Goal: Browse casually

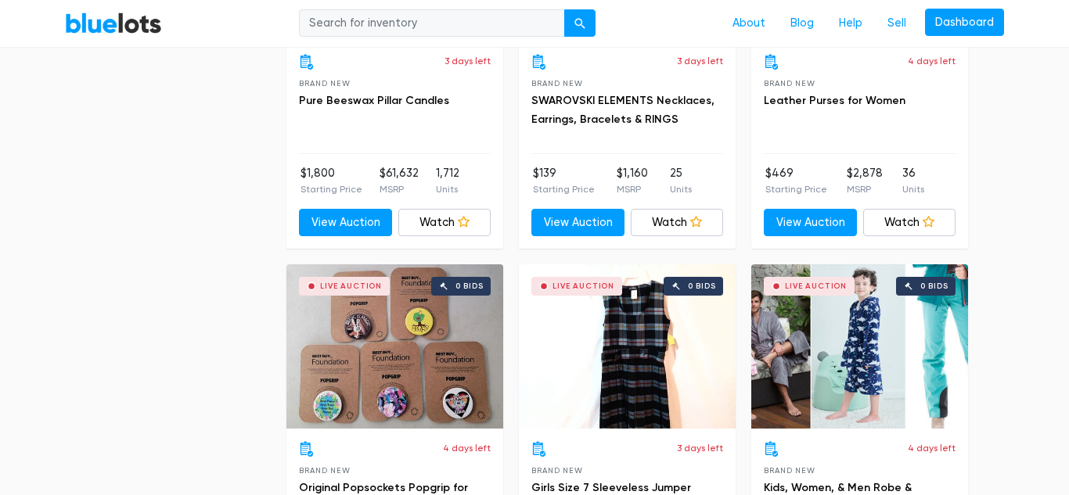
scroll to position [2988, 0]
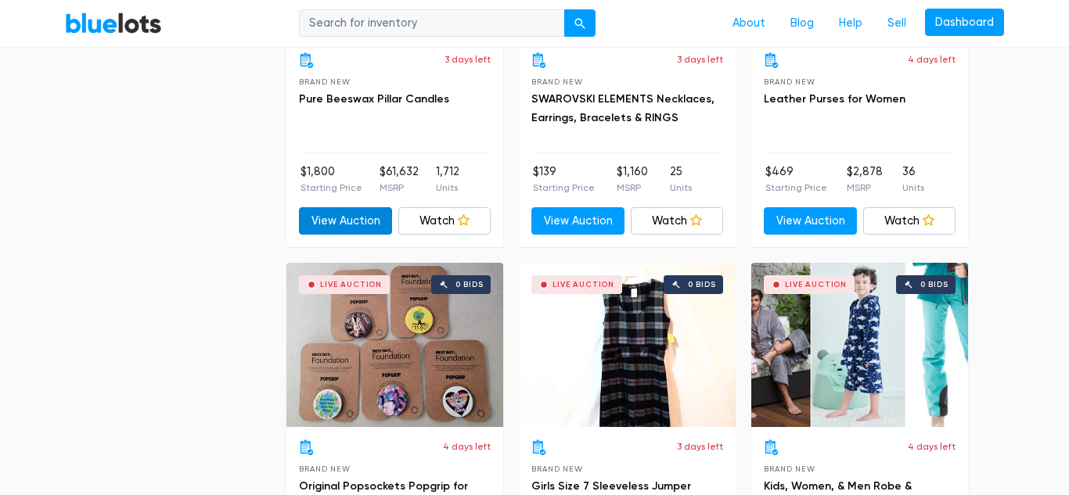
click at [351, 216] on link "View Auction" at bounding box center [345, 221] width 93 height 28
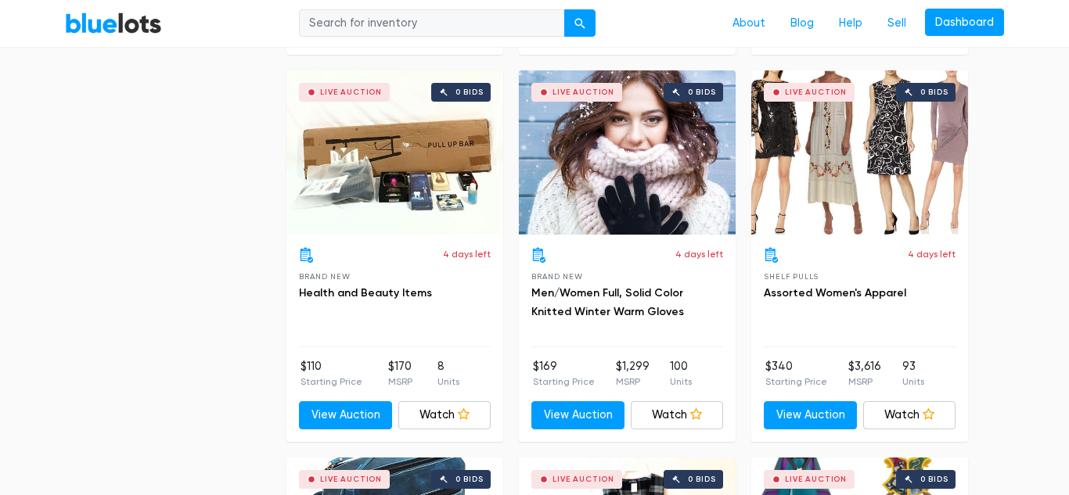
scroll to position [3960, 0]
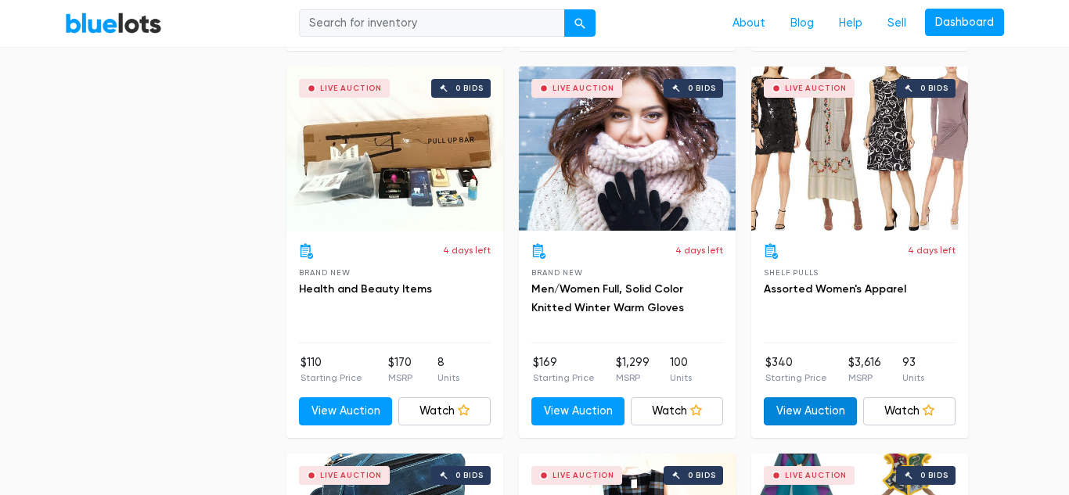
click at [808, 410] on link "View Auction" at bounding box center [810, 412] width 93 height 28
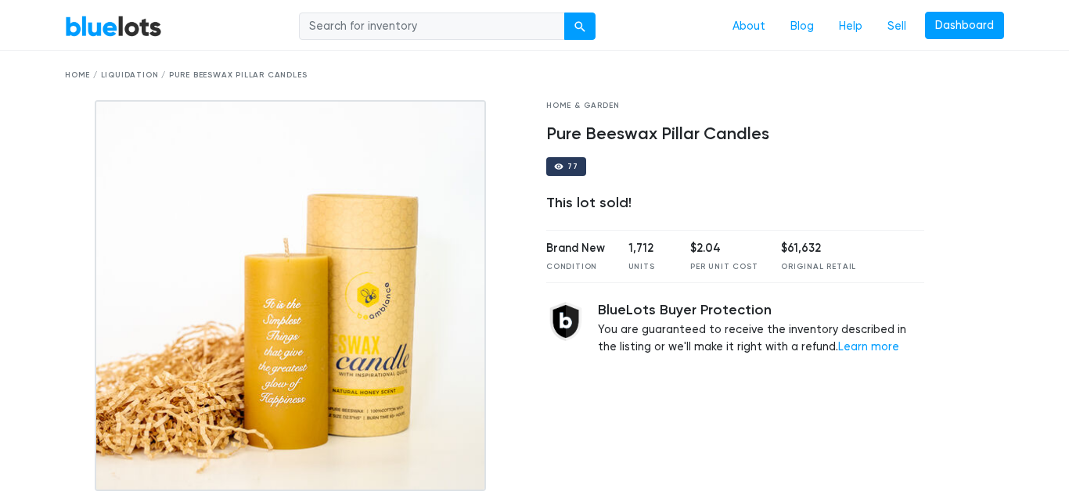
scroll to position [46, 0]
